Goal: Task Accomplishment & Management: Use online tool/utility

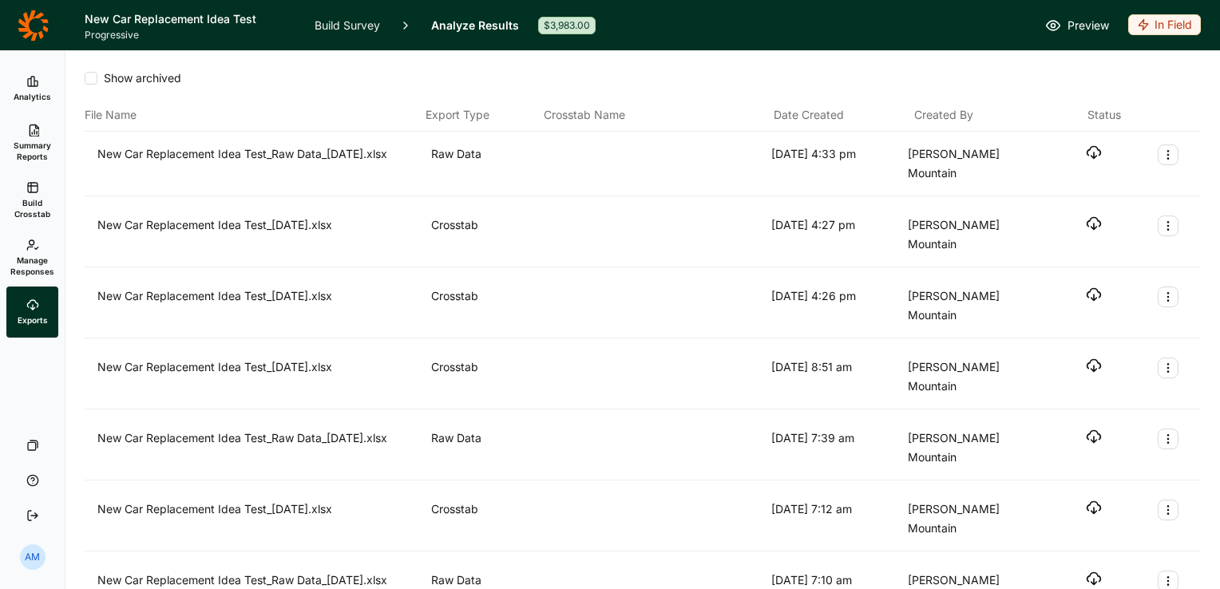
click at [1191, 91] on div "Show archived File Name Export Type Crosstab Name Date Created Created By Statu…" at bounding box center [642, 320] width 1155 height 538
click at [37, 244] on icon at bounding box center [32, 245] width 13 height 13
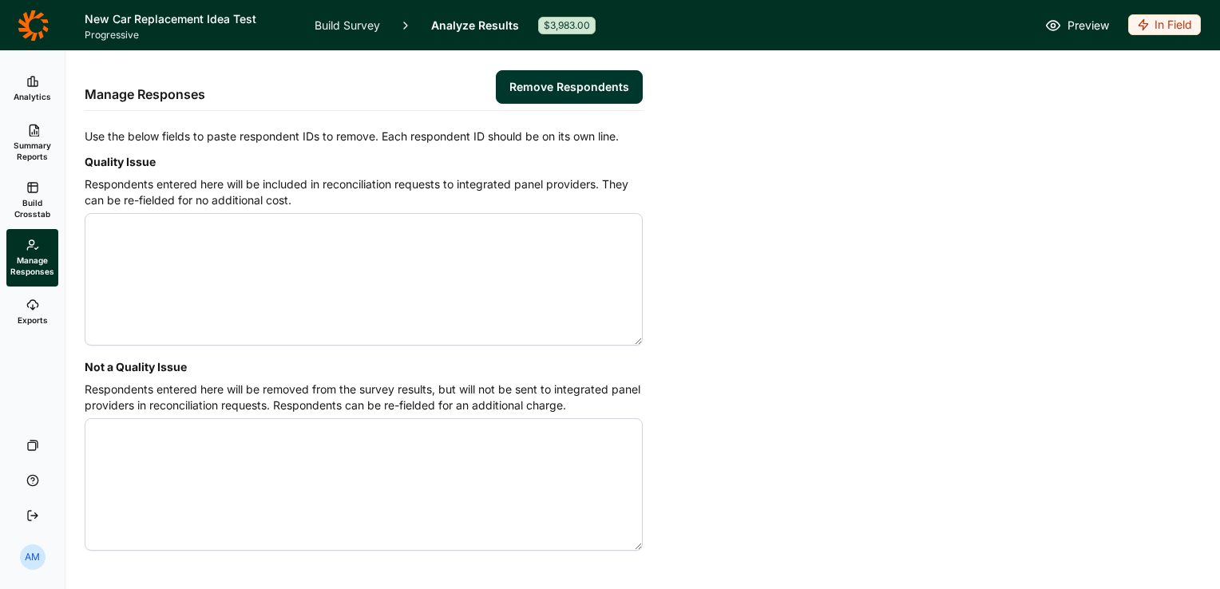
click at [177, 235] on textarea "Quality Issue" at bounding box center [364, 279] width 558 height 133
paste textarea "4587949 4587980 4588090 4588181 4588468 4588748 4589787 4592894 4593283 4594503…"
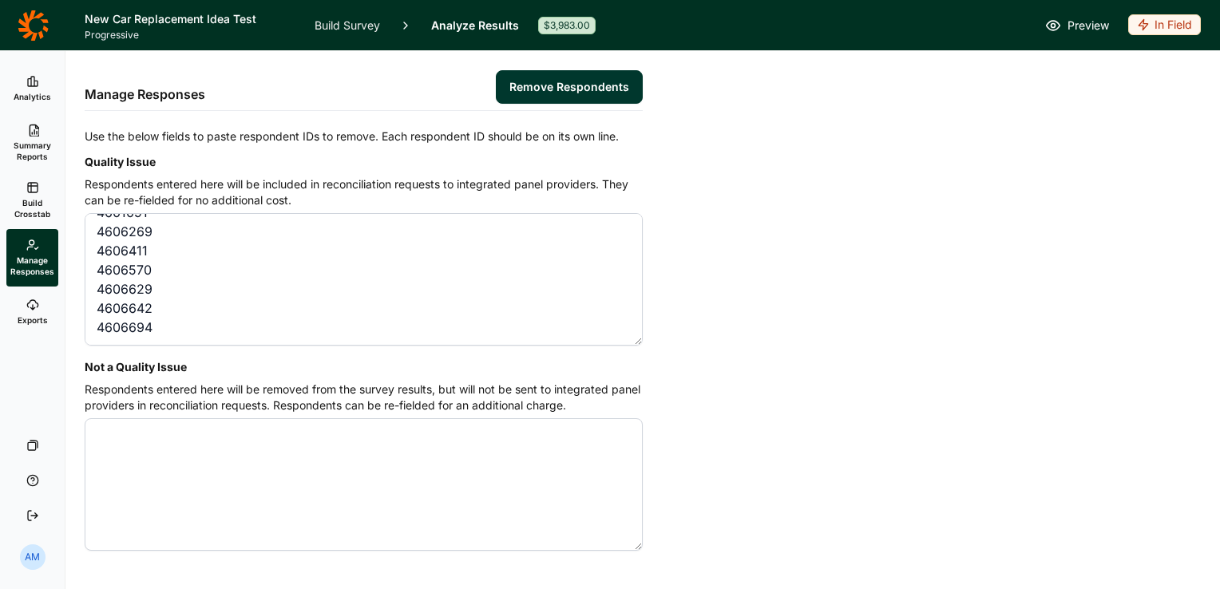
scroll to position [1284, 0]
drag, startPoint x: 162, startPoint y: 310, endPoint x: 119, endPoint y: 297, distance: 45.0
click at [119, 297] on textarea "4588087 4588184 4588350 4589903 4591190 4591236 4592460 4592730 4593636 4594572…" at bounding box center [364, 279] width 558 height 133
click at [109, 228] on textarea "4588087 4588184 4588350 4589903 4591190 4591236 4592460 4592730 4593636 4594572…" at bounding box center [364, 279] width 558 height 133
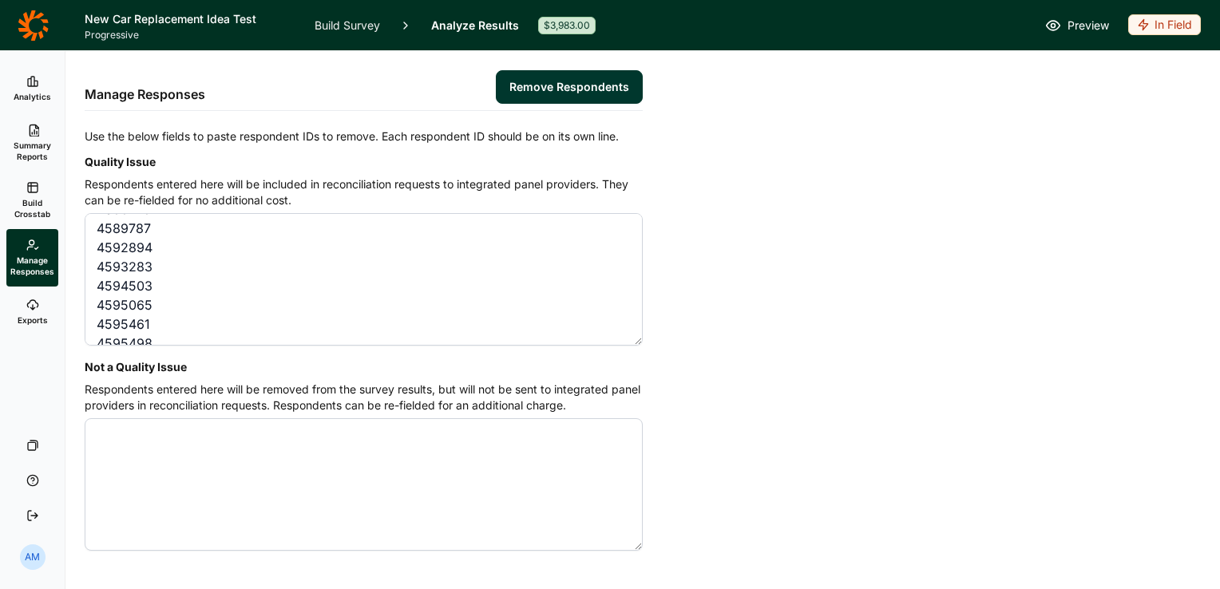
drag, startPoint x: 153, startPoint y: 307, endPoint x: 88, endPoint y: 263, distance: 78.2
click at [88, 263] on textarea "4588087 4588184 4588350 4589903 4591190 4591236 4592460 4592730 4593636 4594572…" at bounding box center [364, 279] width 558 height 133
type textarea "4588087 4588184 4588350 4589903 4591190 4591236 4592460 4592730 4593636 4594572…"
click at [554, 85] on button "Remove Respondents" at bounding box center [569, 87] width 147 height 34
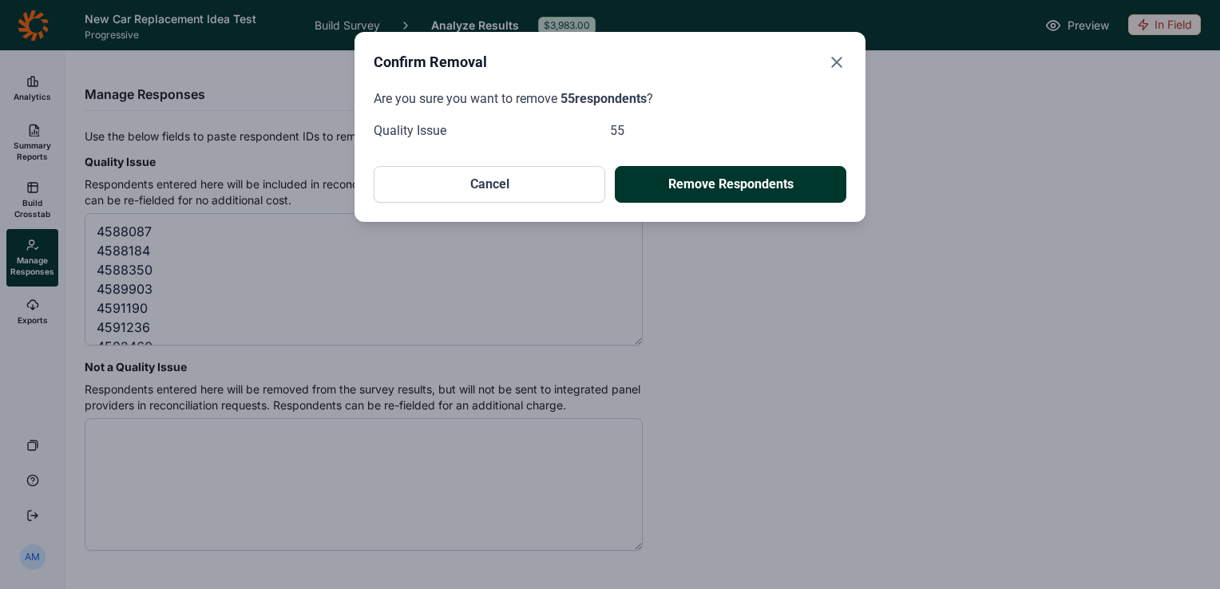
click at [754, 185] on button "Remove Respondents" at bounding box center [731, 184] width 232 height 37
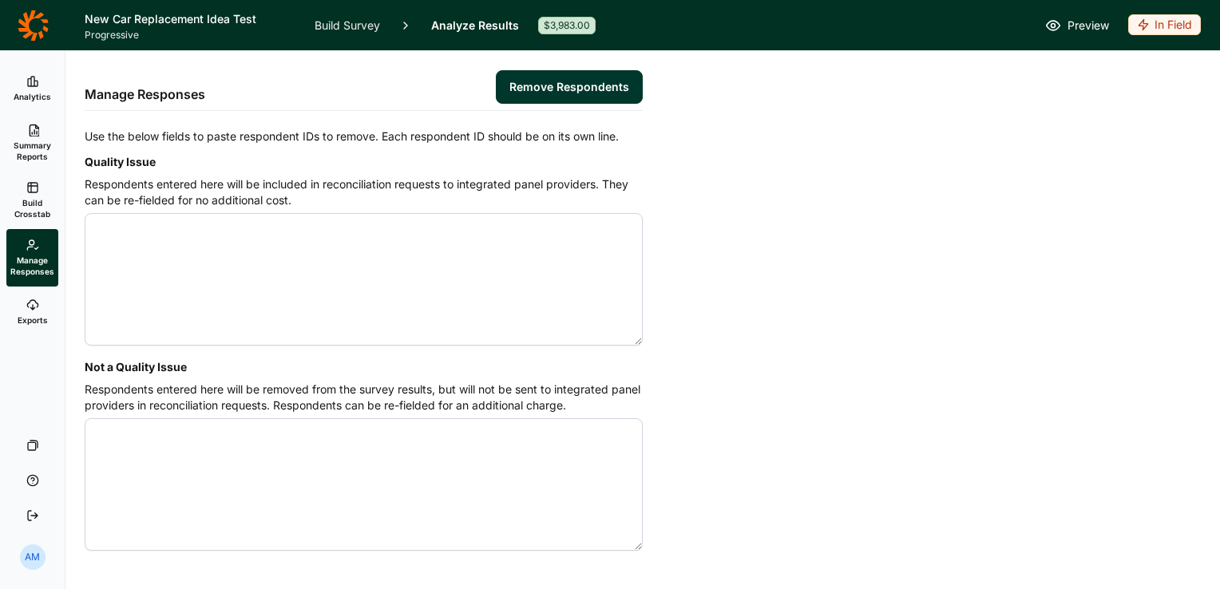
click at [29, 88] on link "Analytics" at bounding box center [32, 88] width 52 height 51
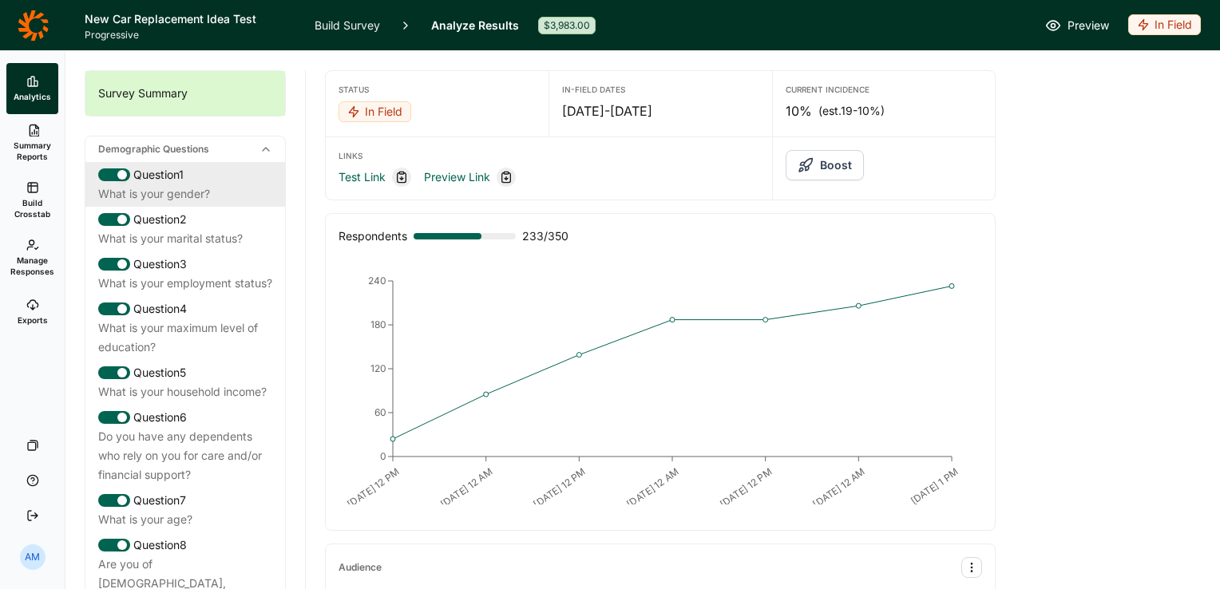
click at [175, 176] on div "Question 1" at bounding box center [185, 174] width 174 height 19
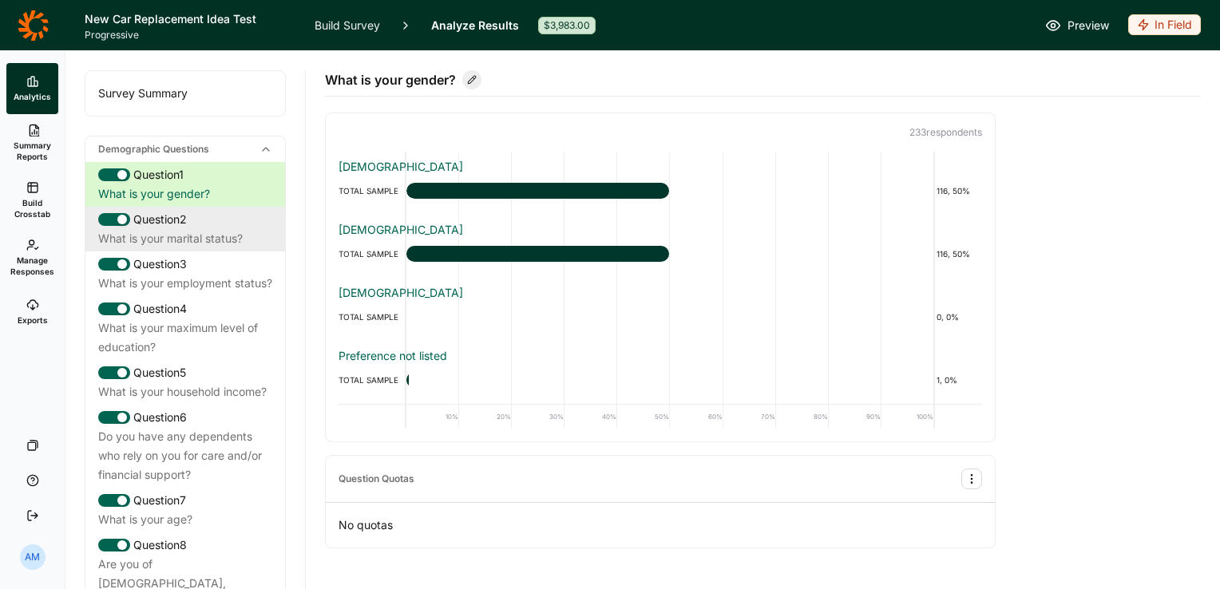
click at [174, 220] on div "Question 2" at bounding box center [185, 219] width 174 height 19
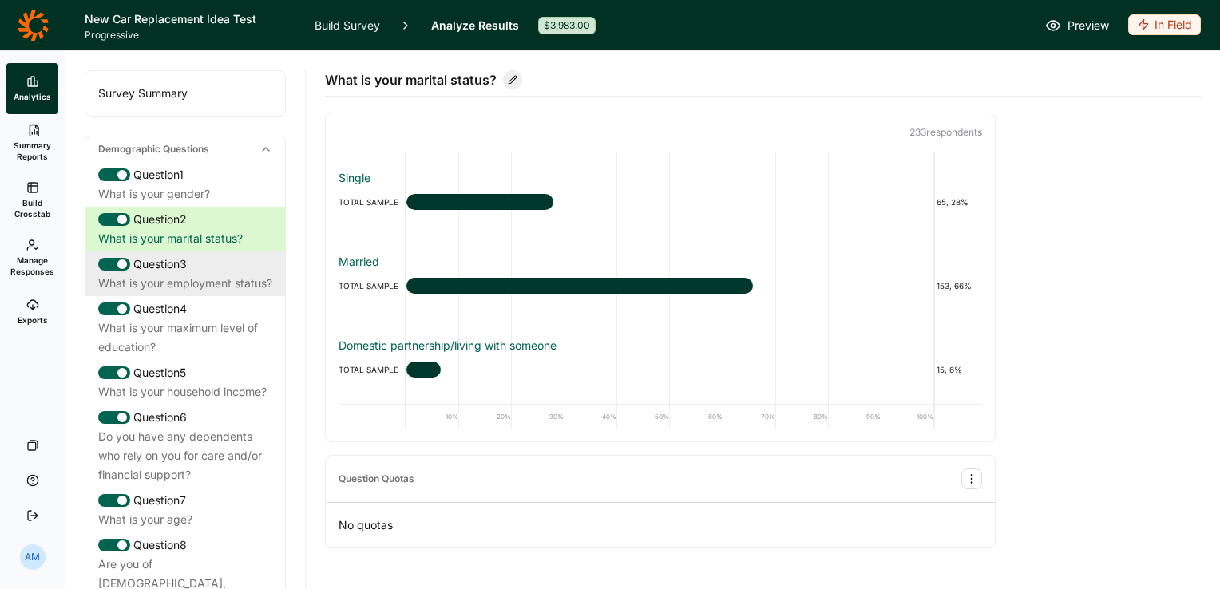
click at [172, 283] on div "What is your employment status?" at bounding box center [185, 283] width 174 height 19
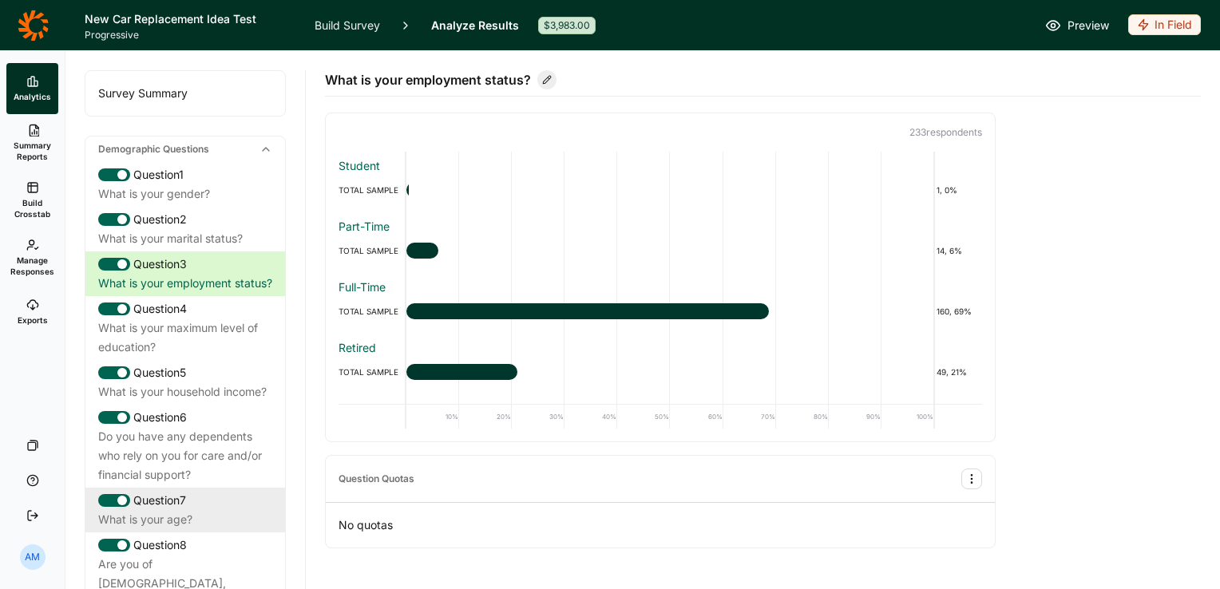
click at [176, 510] on div "Question 7" at bounding box center [185, 500] width 174 height 19
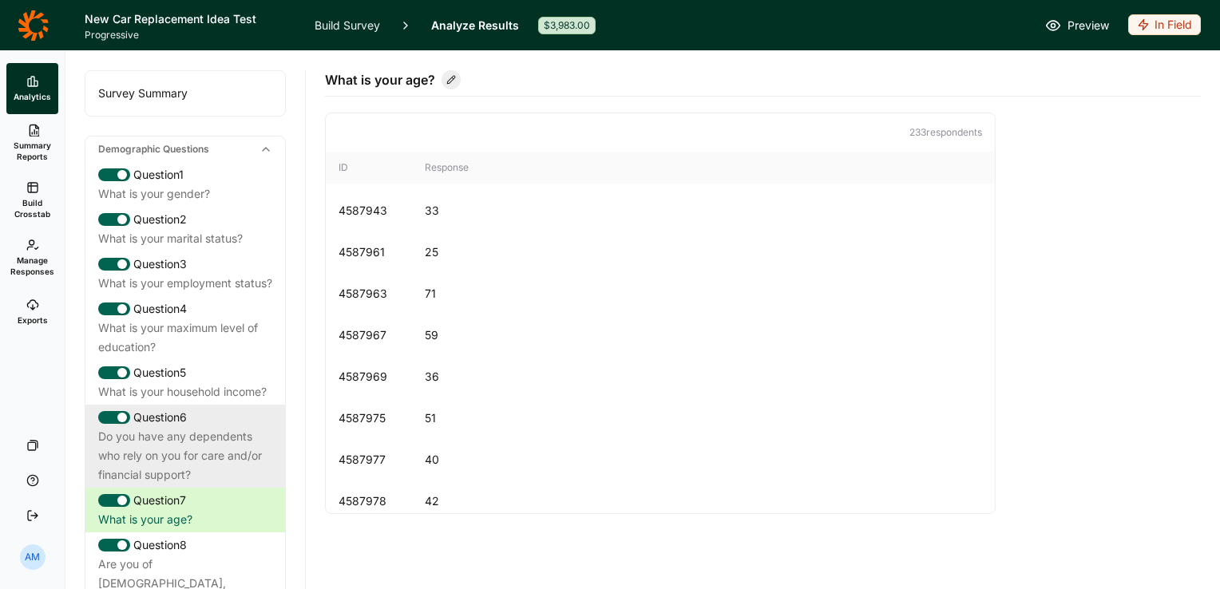
click at [183, 485] on div "Do you have any dependents who rely on you for care and/or financial support?" at bounding box center [185, 455] width 174 height 57
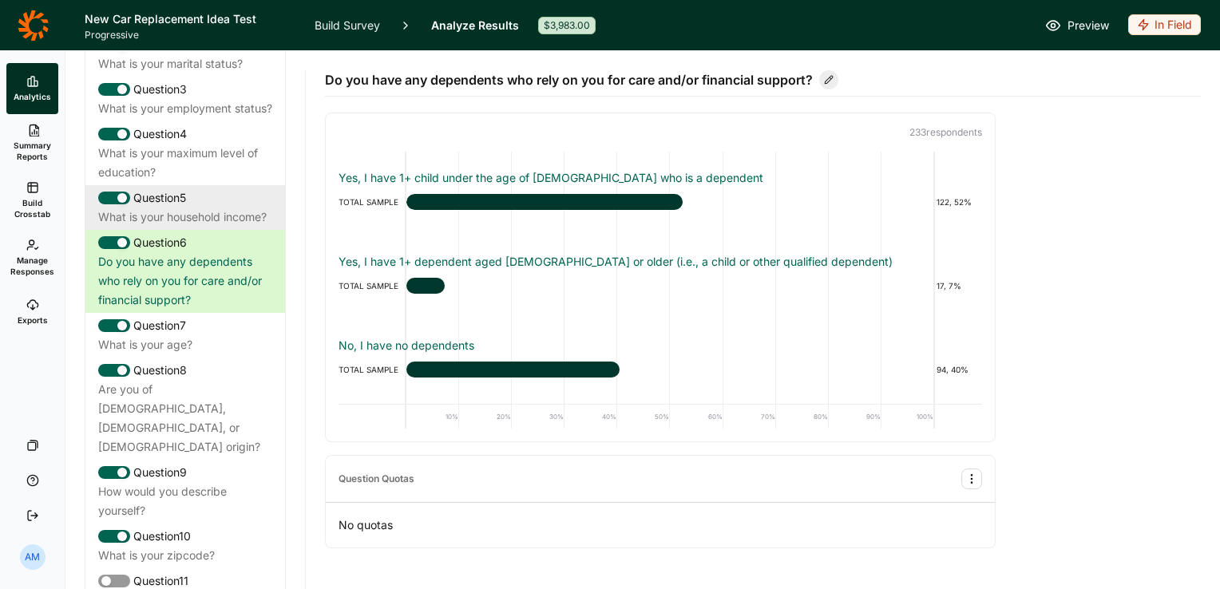
scroll to position [176, 0]
click at [179, 379] on div "Question 8" at bounding box center [185, 369] width 174 height 19
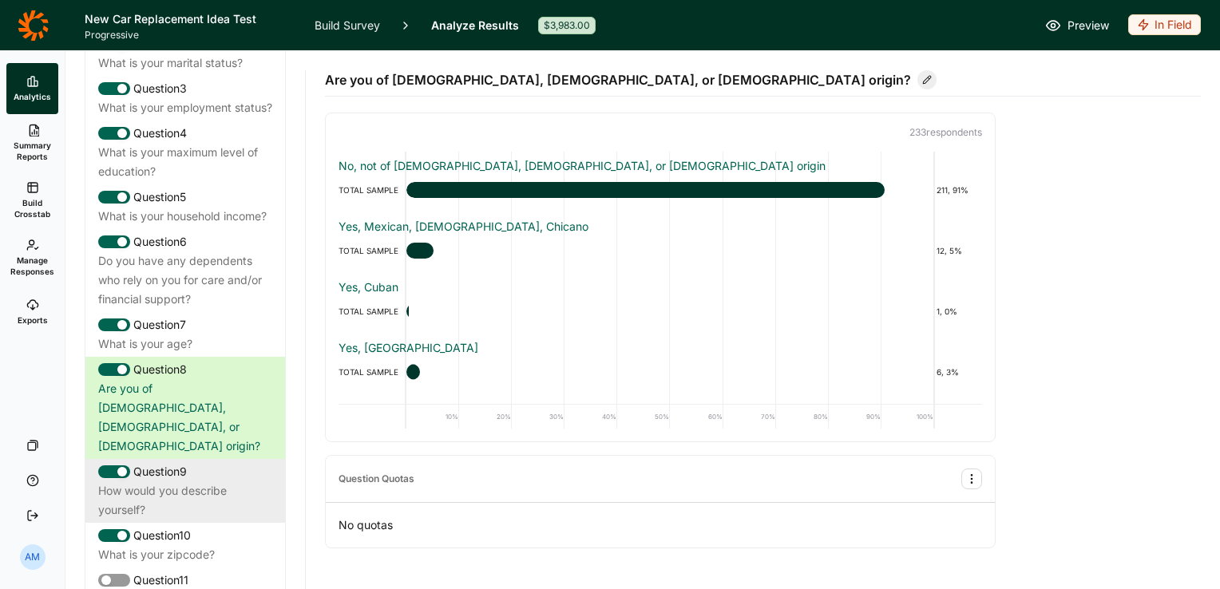
click at [179, 470] on div "Question 9" at bounding box center [185, 471] width 174 height 19
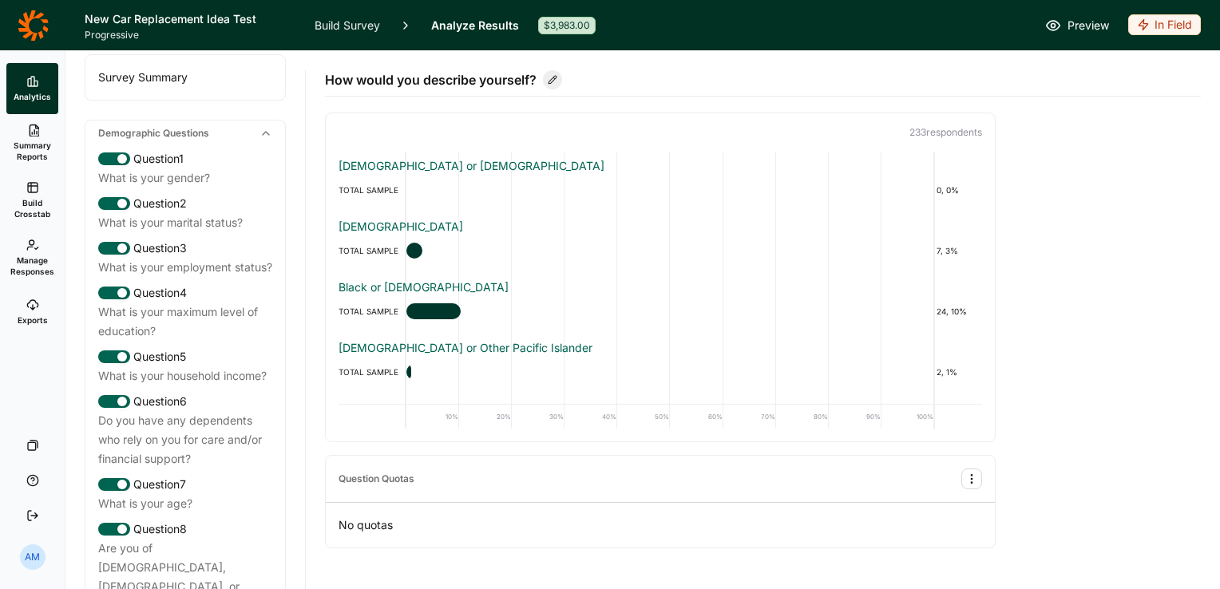
scroll to position [0, 0]
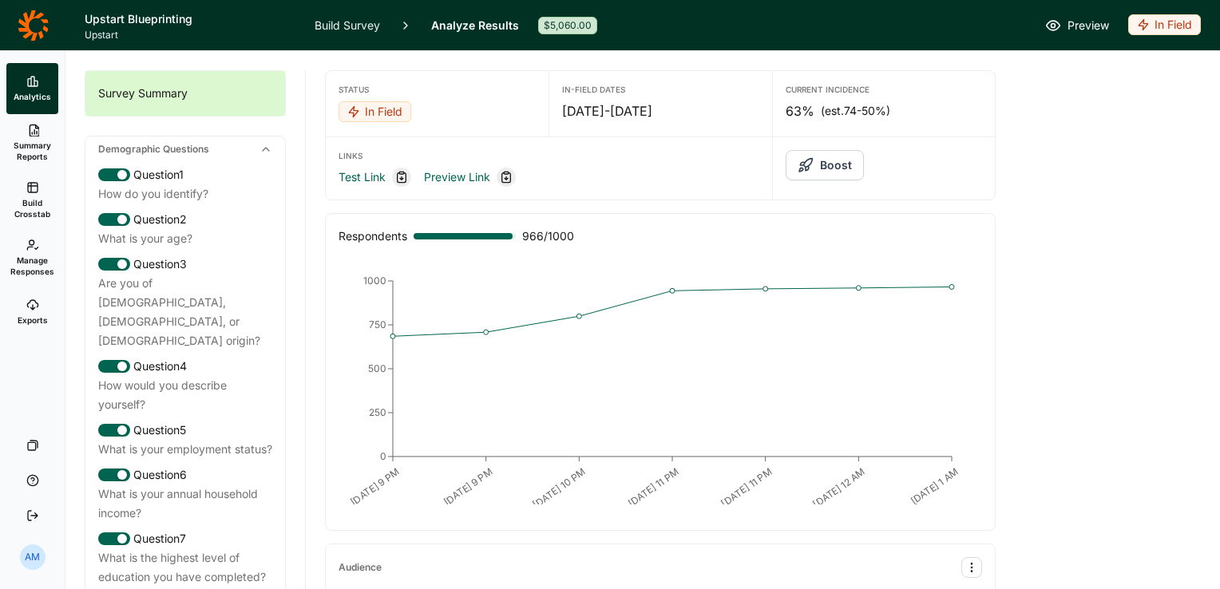
click at [42, 142] on span "Summary Reports" at bounding box center [32, 151] width 39 height 22
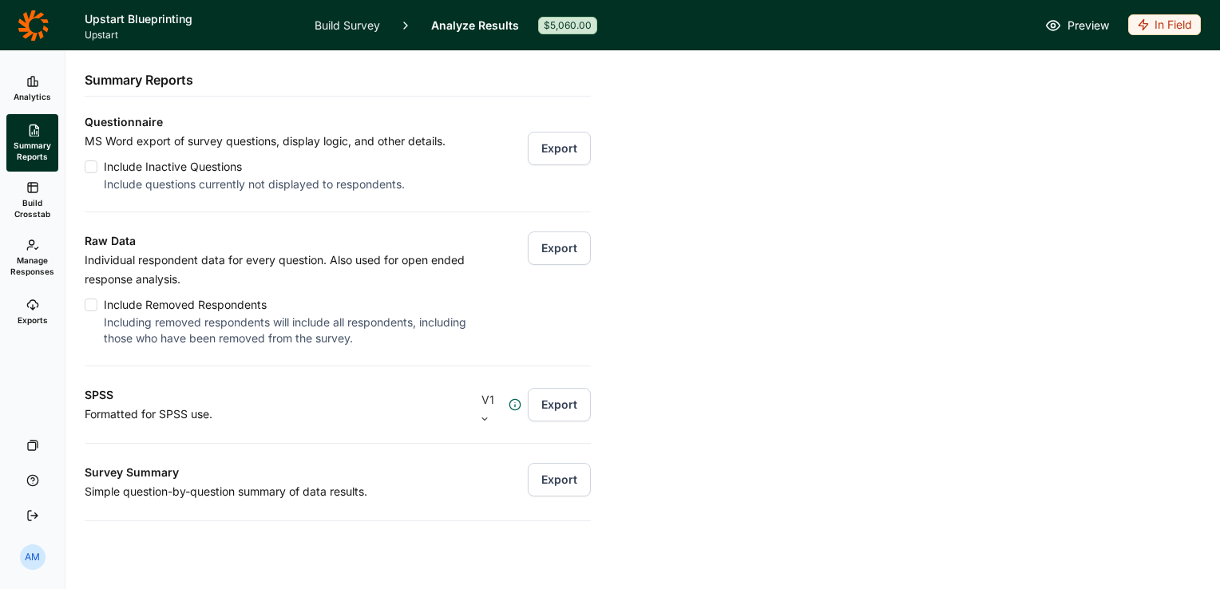
click at [34, 94] on span "Analytics" at bounding box center [33, 96] width 38 height 11
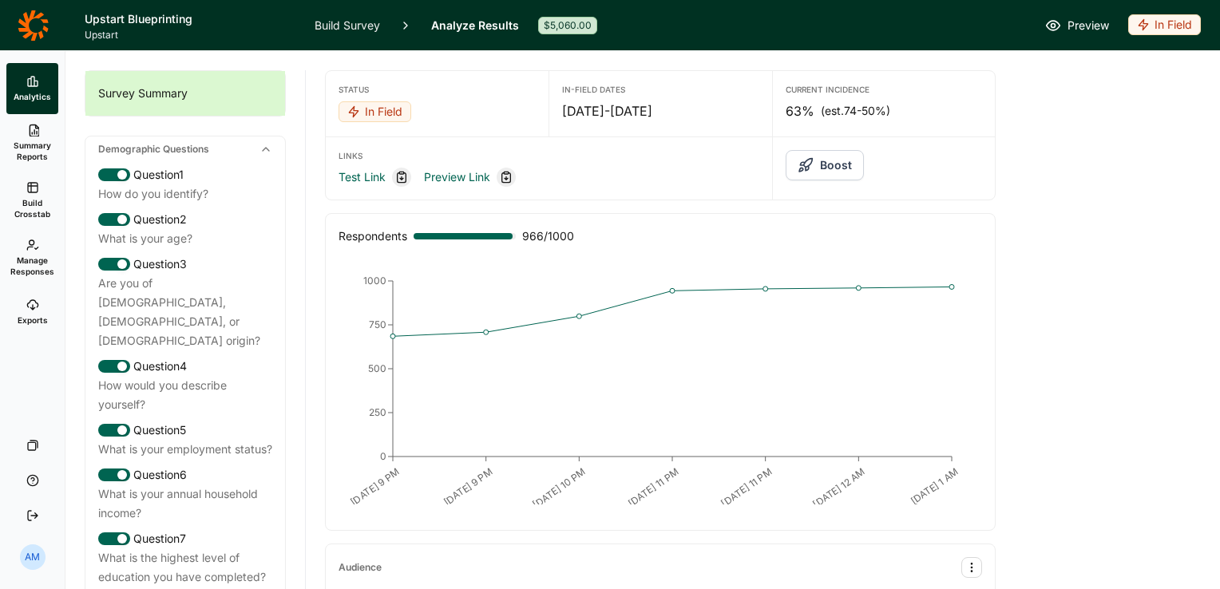
click at [35, 202] on span "Build Crosstab" at bounding box center [32, 208] width 39 height 22
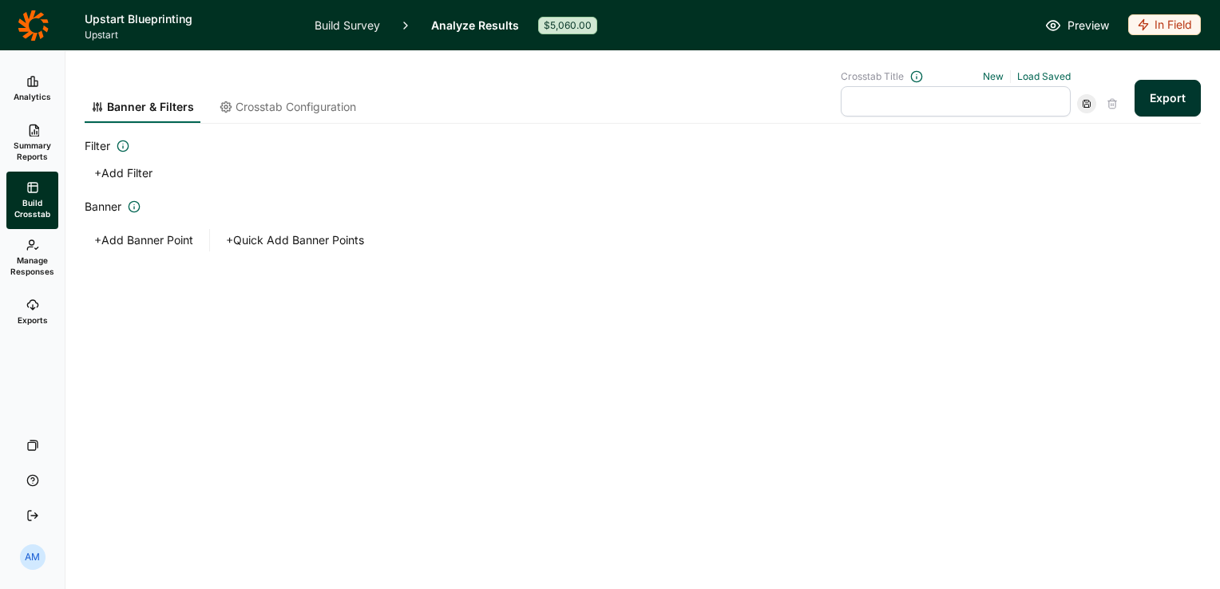
click at [1171, 108] on button "Export" at bounding box center [1168, 98] width 66 height 37
click at [1060, 544] on link "download your file here" at bounding box center [1073, 544] width 125 height 13
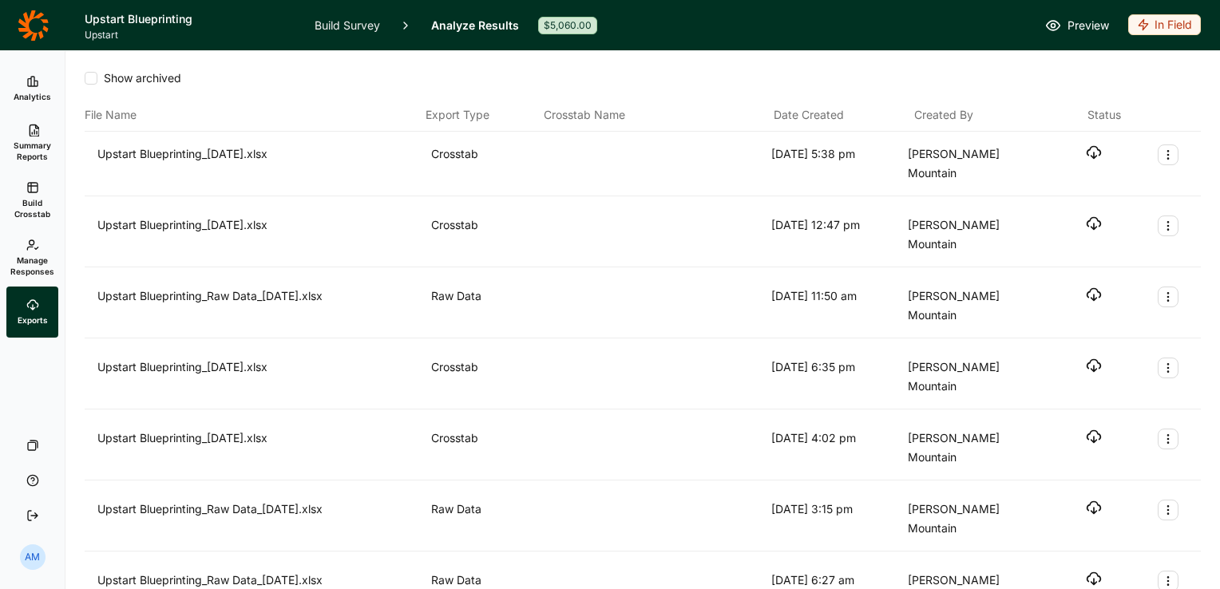
click at [1086, 145] on icon "button" at bounding box center [1094, 153] width 16 height 16
click at [668, 89] on div "Show archived" at bounding box center [643, 84] width 1116 height 29
click at [34, 193] on icon at bounding box center [32, 187] width 13 height 13
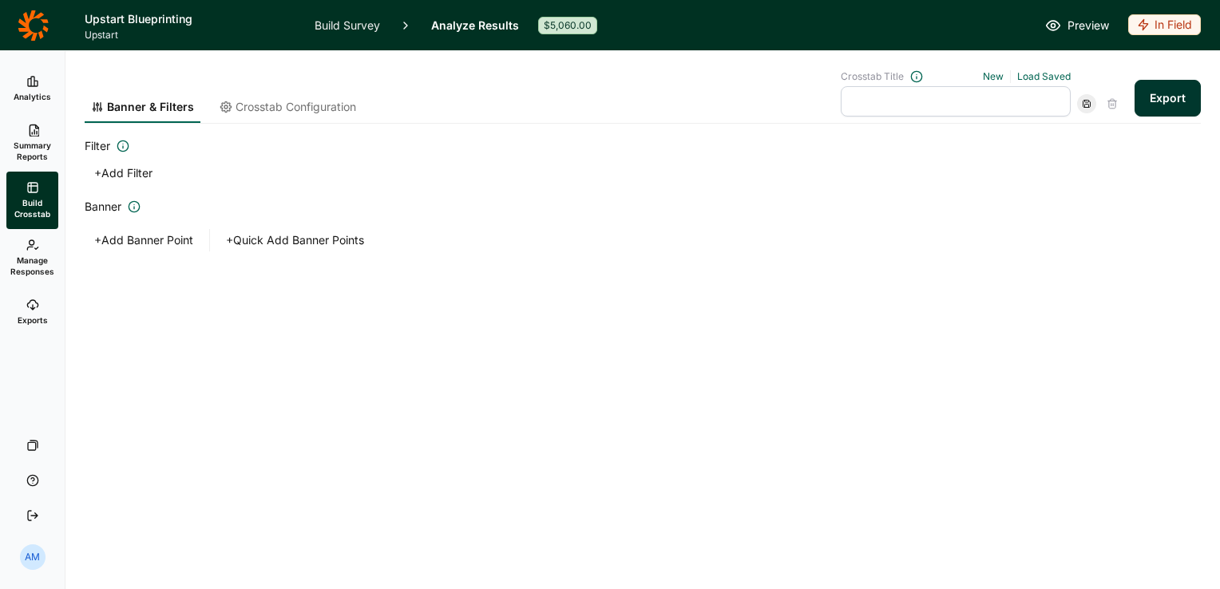
click at [31, 137] on link "Summary Reports" at bounding box center [32, 142] width 52 height 57
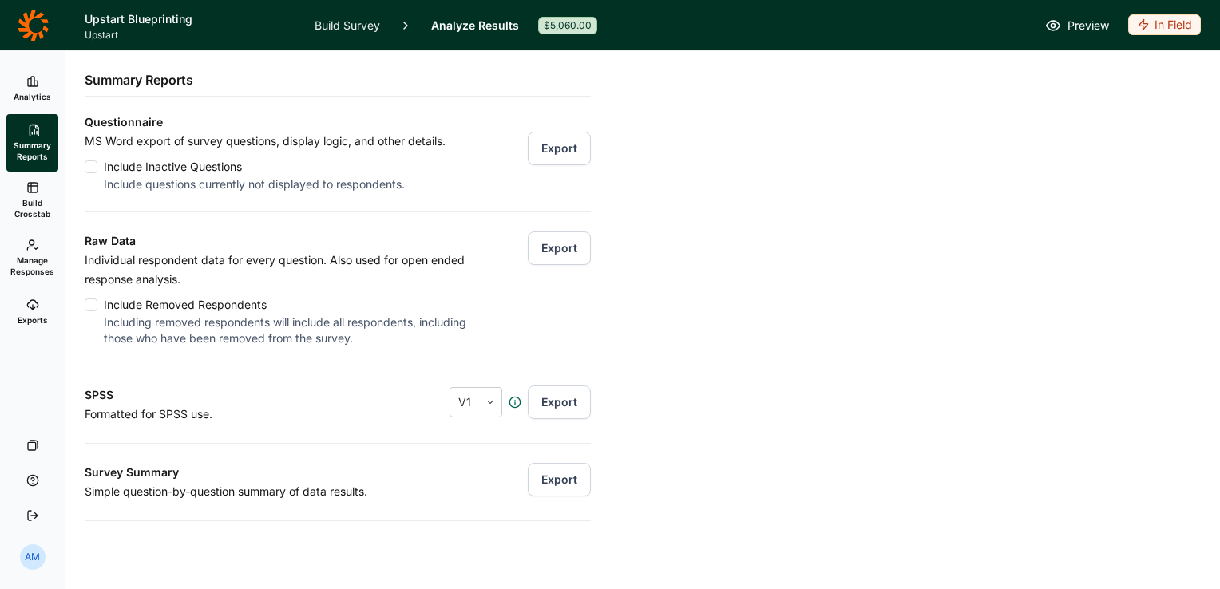
click at [545, 249] on button "Export" at bounding box center [559, 249] width 63 height 34
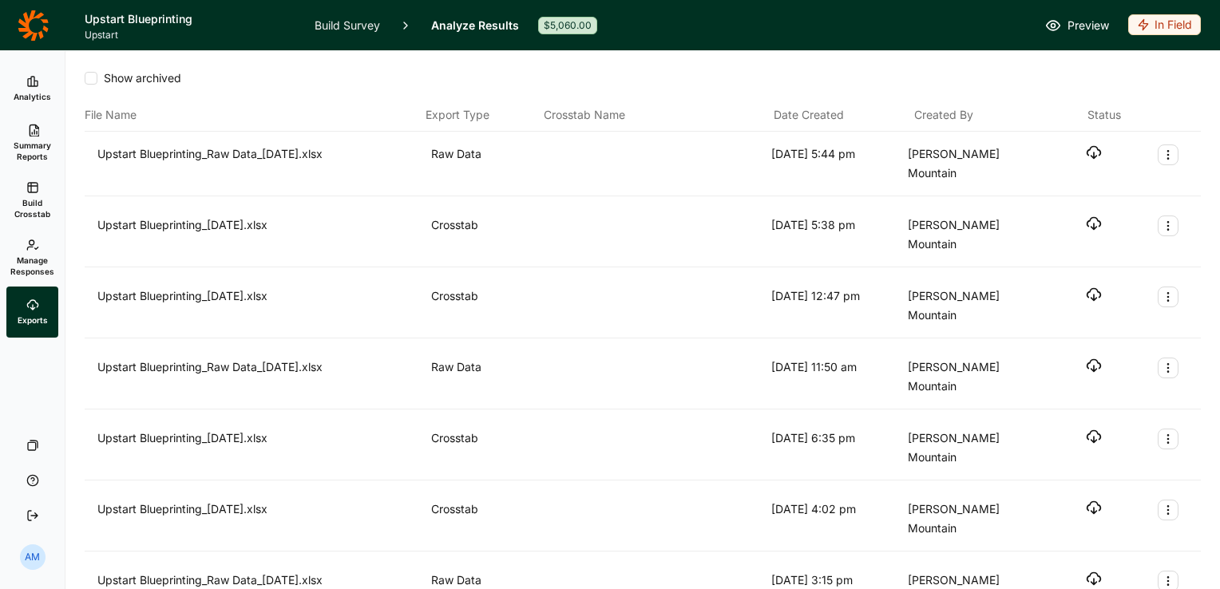
click at [1089, 146] on icon "button" at bounding box center [1094, 153] width 16 height 16
